Goal: Information Seeking & Learning: Learn about a topic

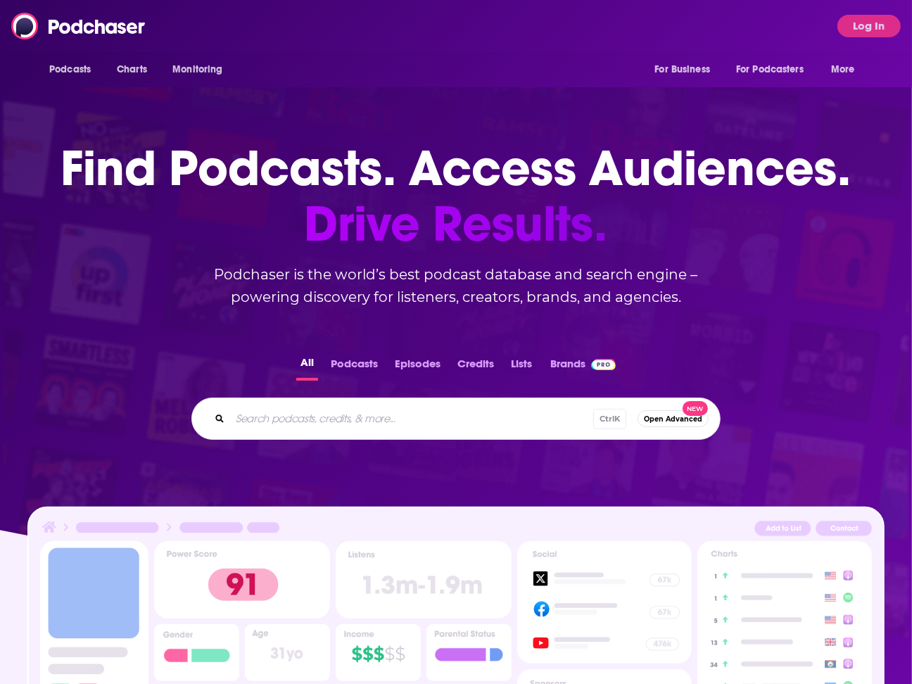
click at [429, 412] on input "Search podcasts, credits, & more..." at bounding box center [411, 419] width 363 height 23
type input "s"
type input "pivot"
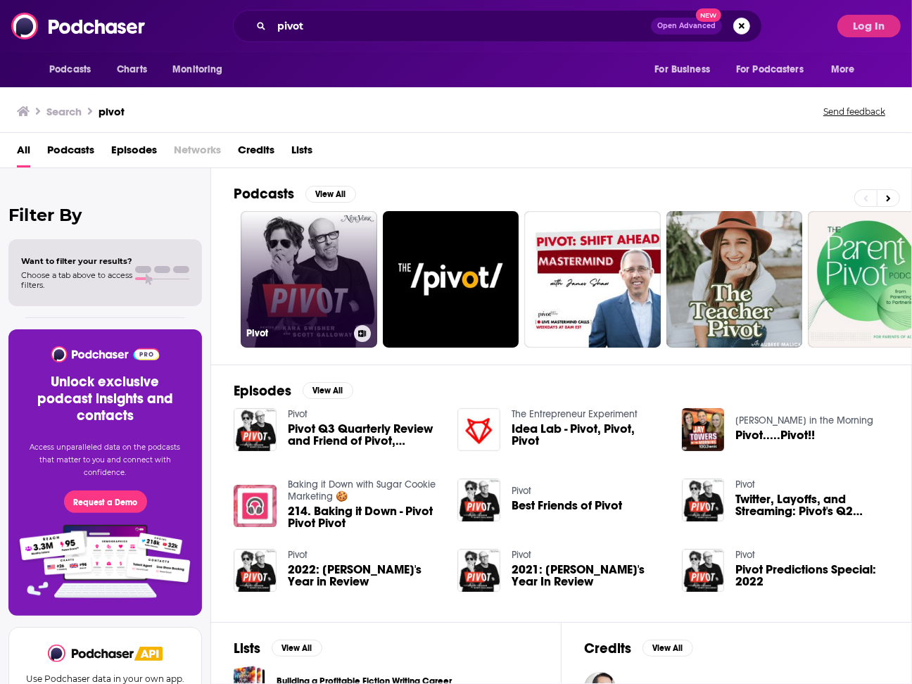
click at [331, 282] on link "Pivot" at bounding box center [309, 279] width 137 height 137
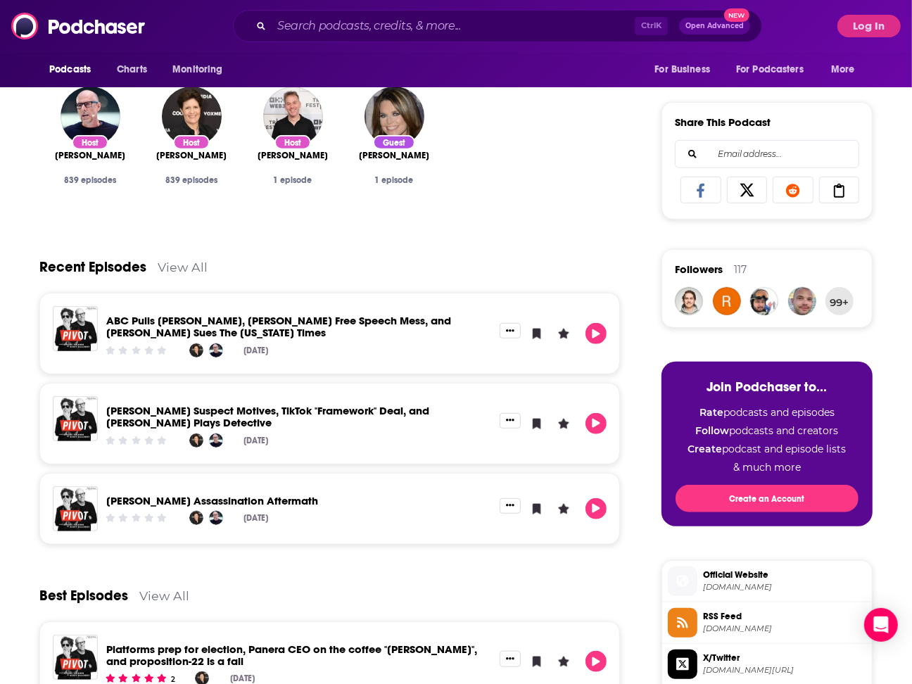
scroll to position [293, 0]
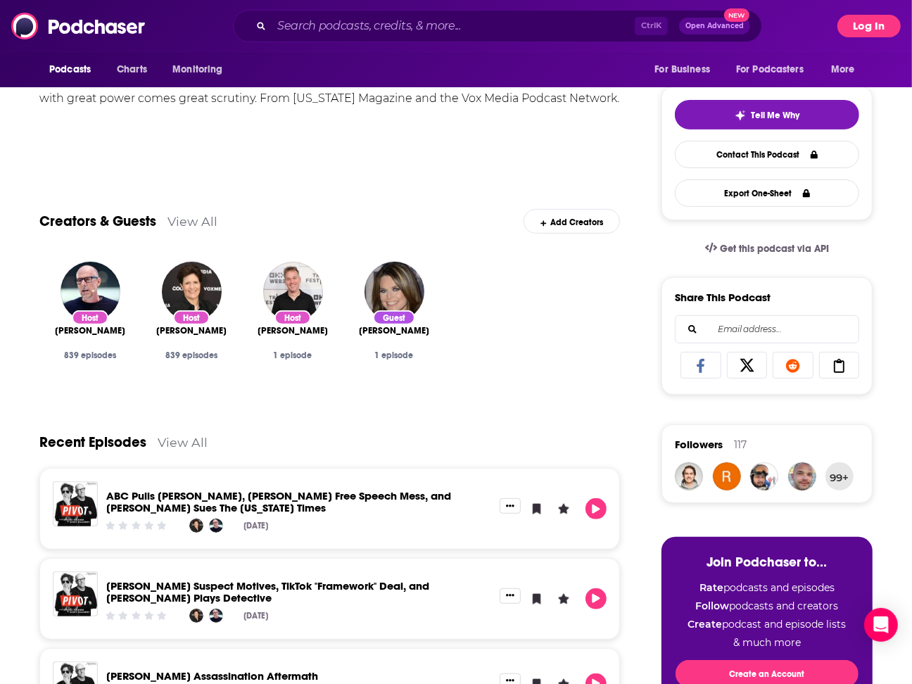
click at [860, 36] on button "Log In" at bounding box center [869, 26] width 63 height 23
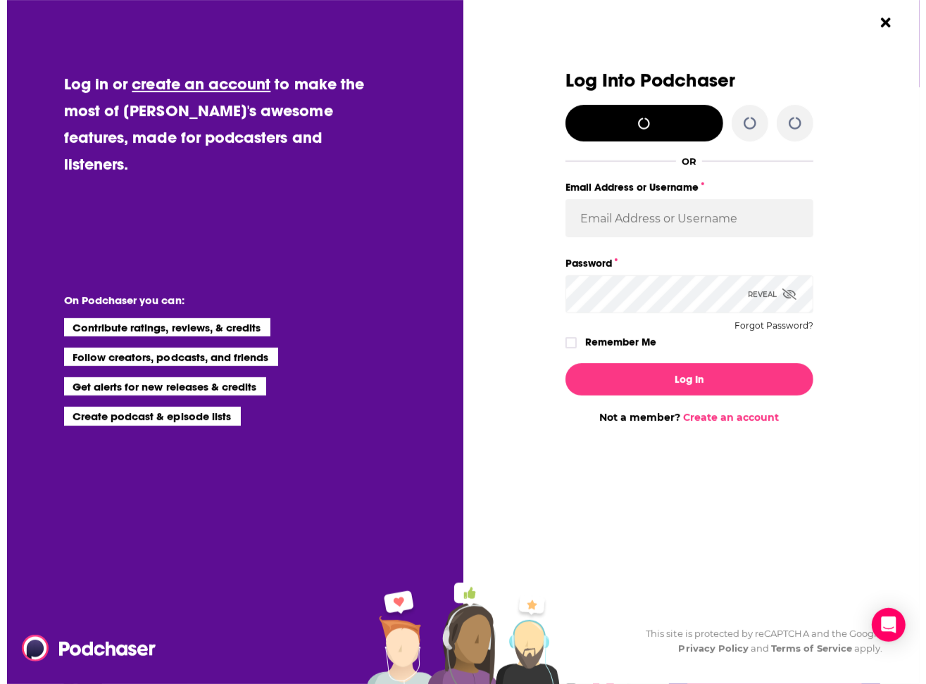
scroll to position [0, 0]
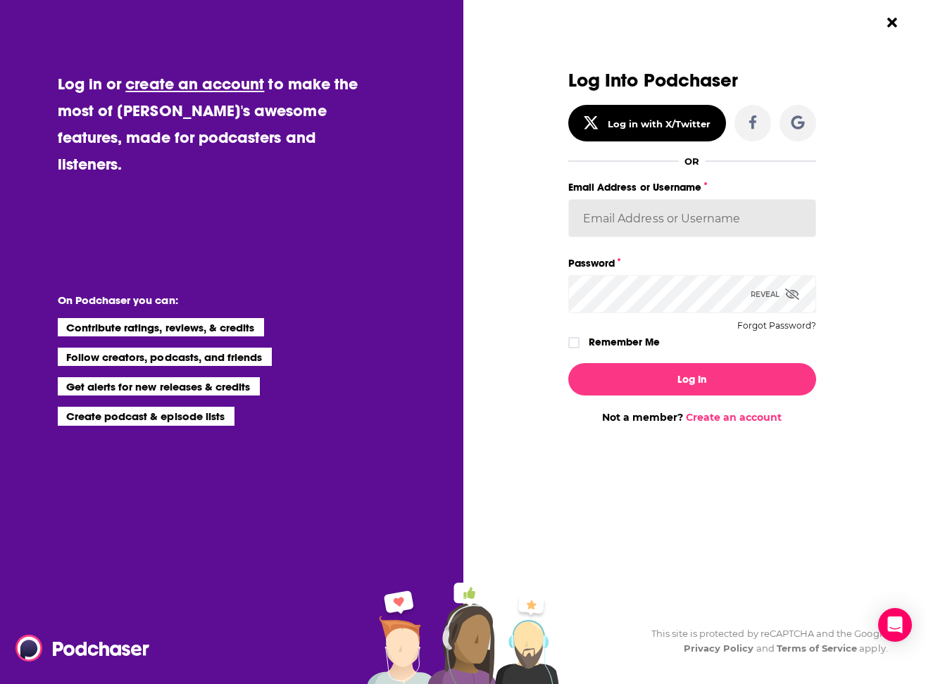
type input "meaghankoppel"
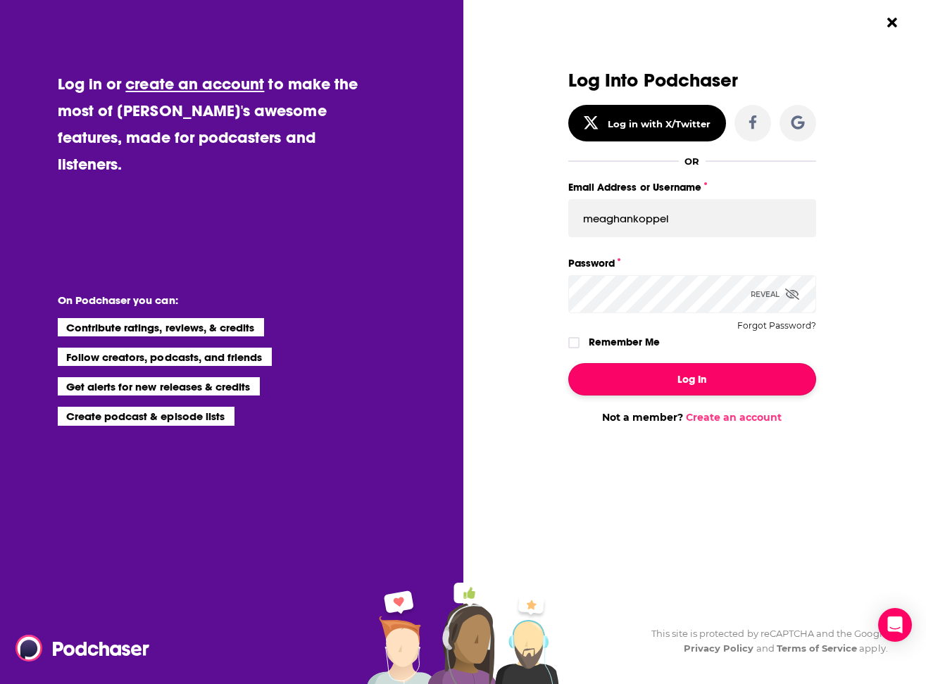
click at [709, 367] on button "Log In" at bounding box center [692, 379] width 248 height 32
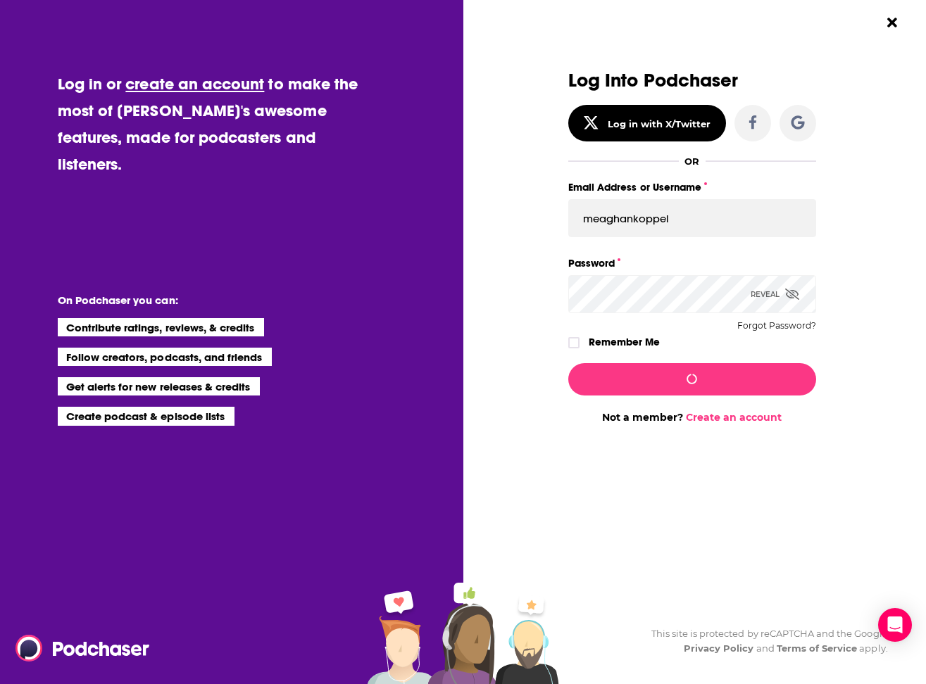
click at [610, 348] on div "Host [PERSON_NAME] 839 episodes Host [PERSON_NAME] 839 episodes Host [PERSON_NA…" at bounding box center [336, 325] width 581 height 149
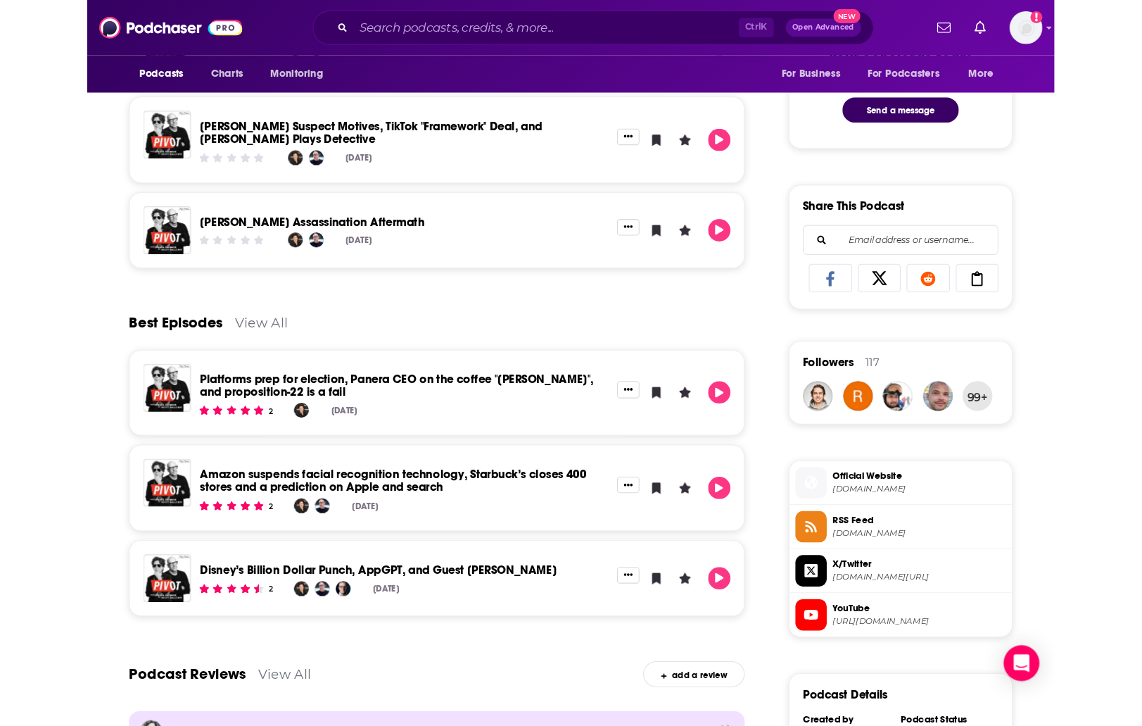
scroll to position [792, 0]
